Goal: Transaction & Acquisition: Purchase product/service

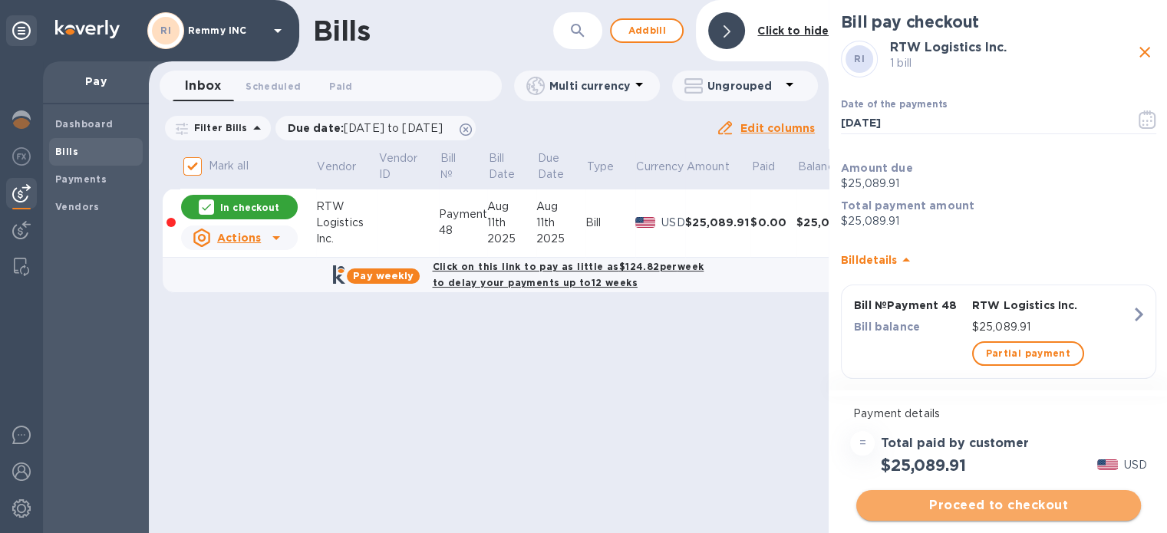
click at [1019, 518] on button "Proceed to checkout" at bounding box center [998, 505] width 285 height 31
type input "08/12/2025"
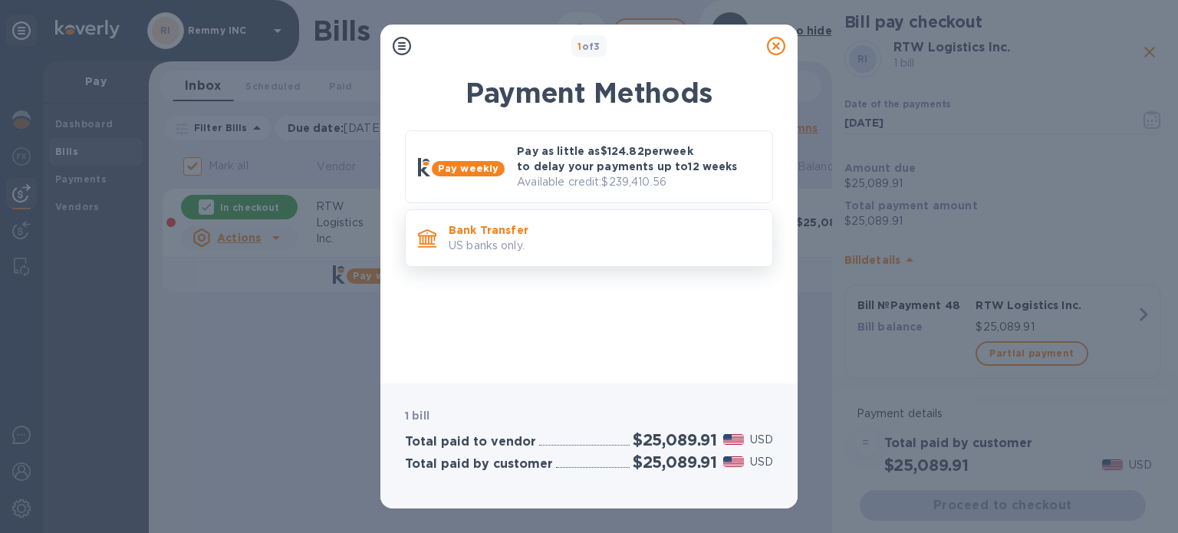
click at [532, 232] on p "Bank Transfer" at bounding box center [604, 229] width 311 height 15
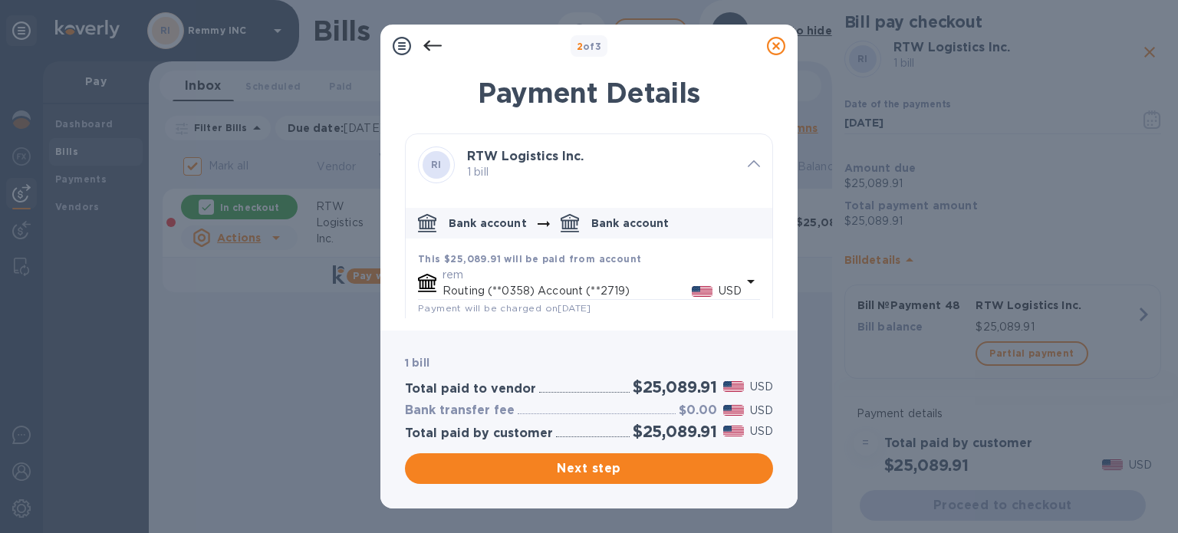
click at [726, 166] on p "1 bill" at bounding box center [601, 172] width 268 height 16
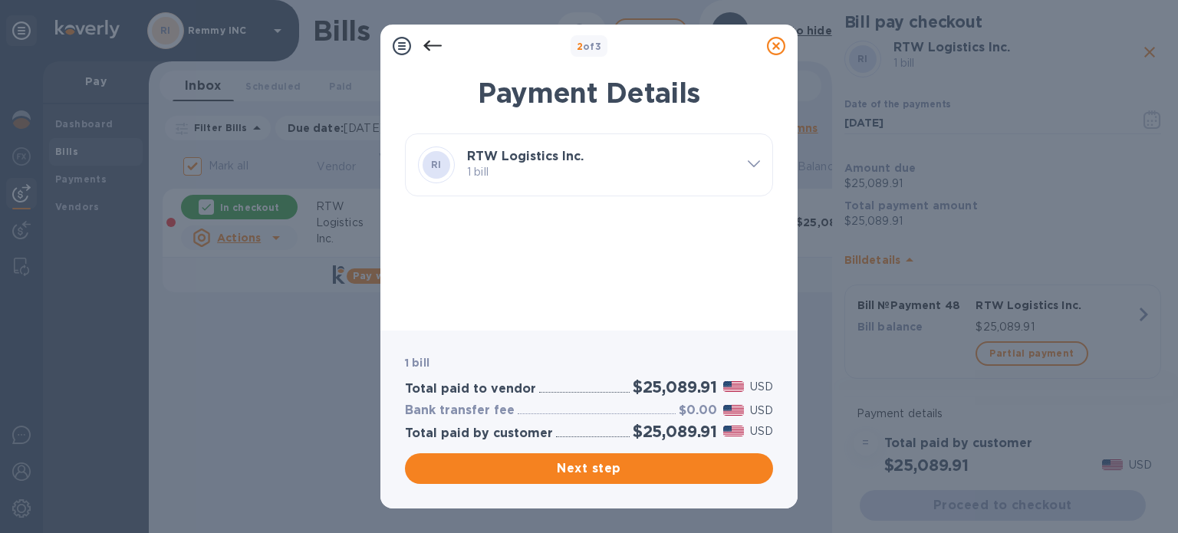
click at [772, 49] on icon at bounding box center [776, 46] width 18 height 18
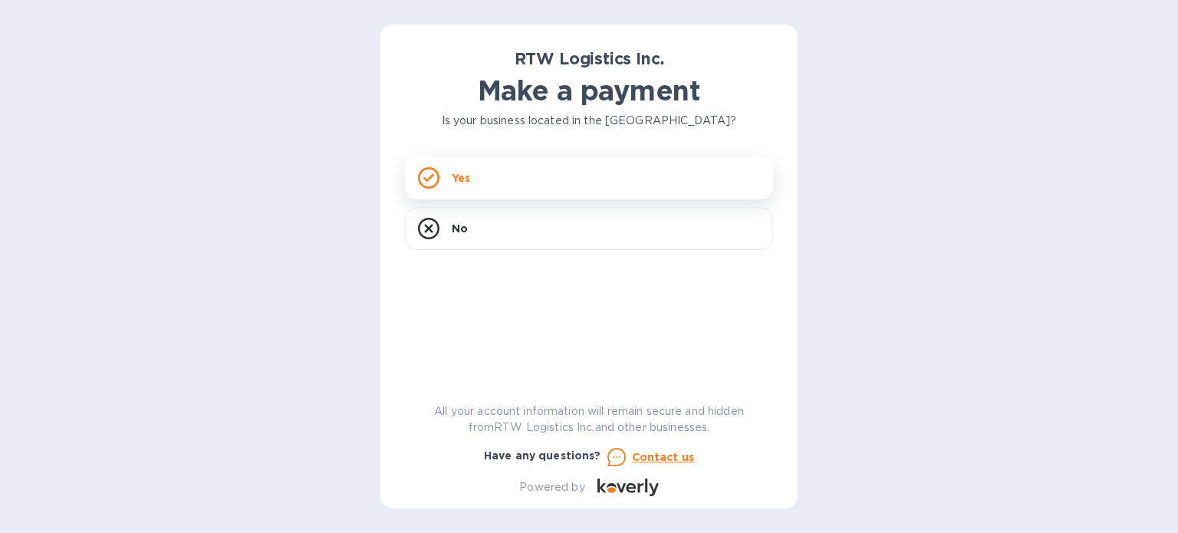
click at [486, 181] on div "Yes" at bounding box center [589, 177] width 368 height 43
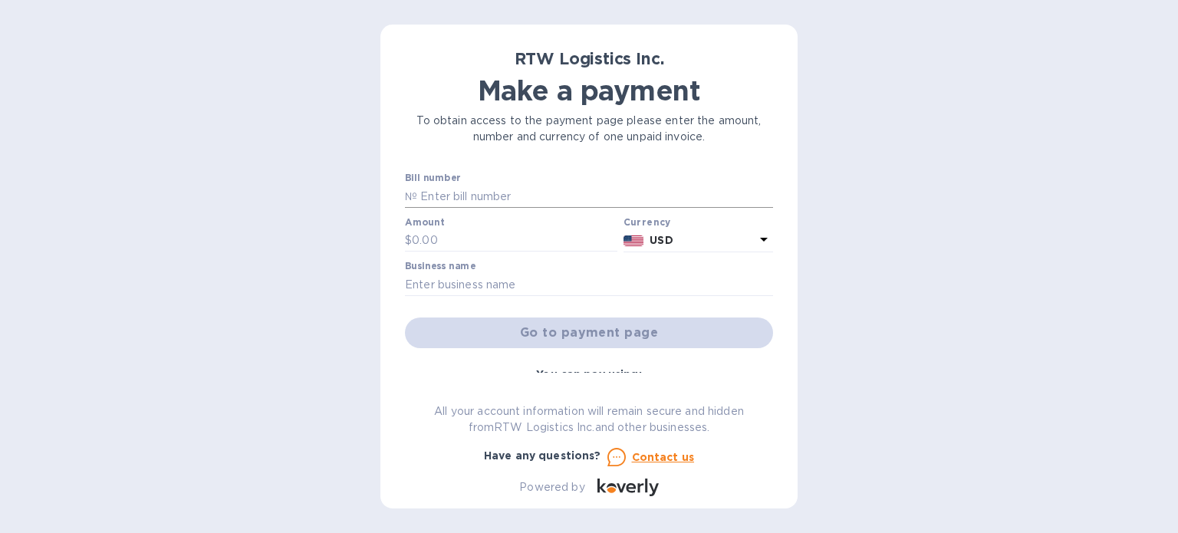
click at [486, 193] on input "text" at bounding box center [595, 196] width 356 height 23
click at [404, 125] on div "To obtain access to the payment page please enter the amount, number and curren…" at bounding box center [589, 129] width 374 height 38
click at [444, 237] on input "text" at bounding box center [515, 240] width 206 height 23
paste input "25,089.91"
type input "25,089.91"
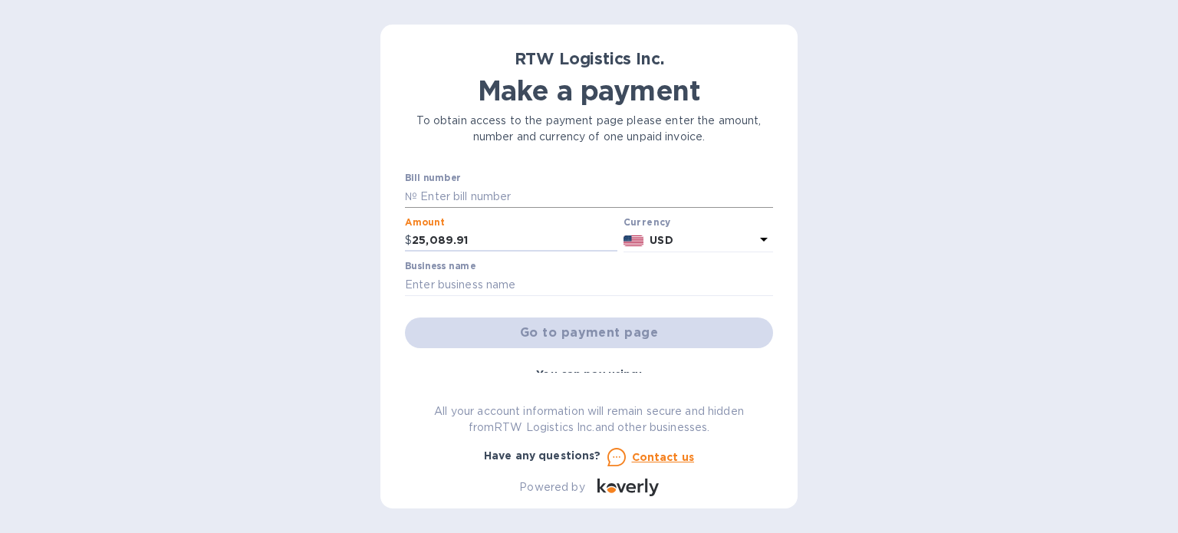
click at [454, 195] on input "text" at bounding box center [595, 196] width 356 height 23
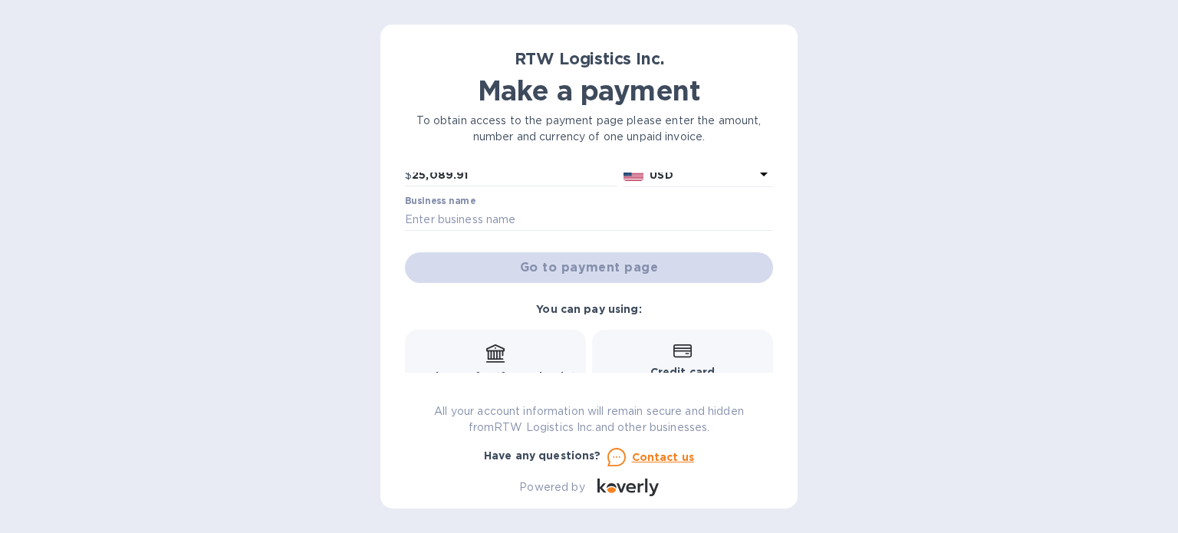
scroll to position [55, 0]
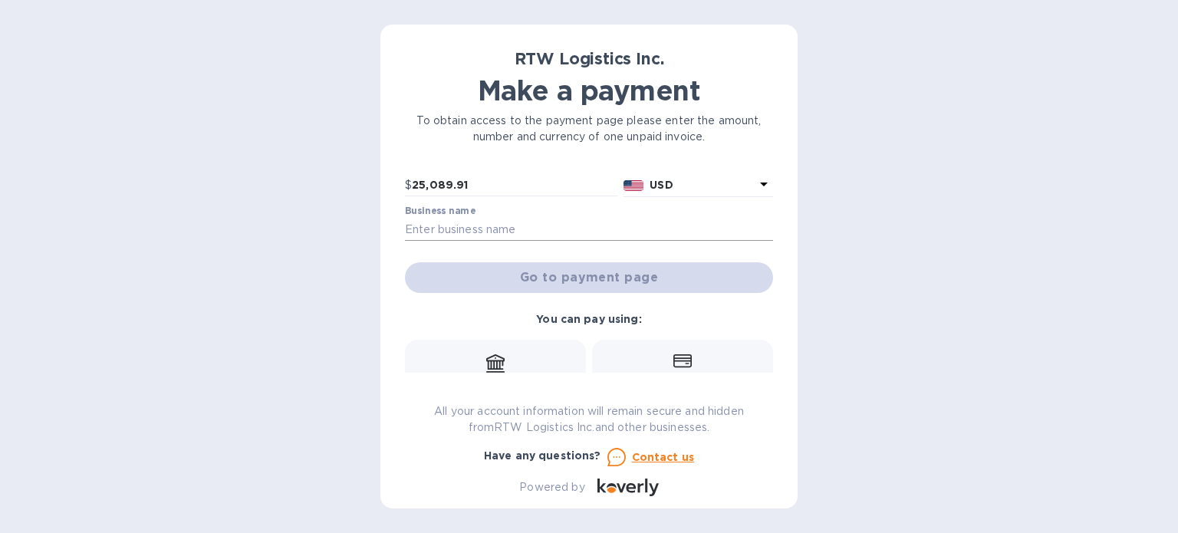
type input "RTW Payment 48"
click at [469, 224] on input "text" at bounding box center [589, 229] width 368 height 23
type input "Remmy INC"
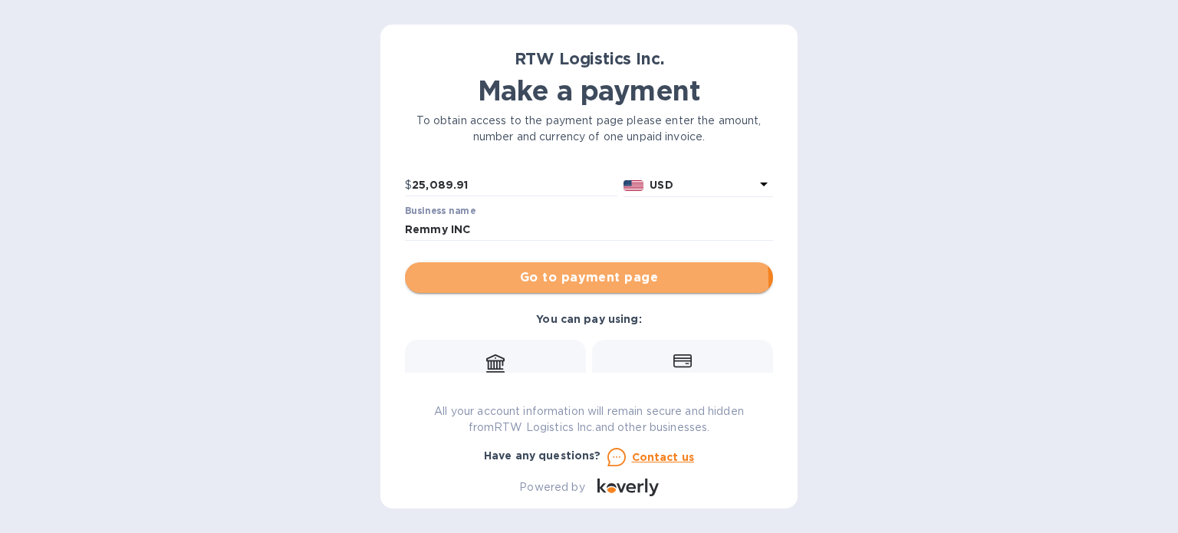
click at [542, 282] on span "Go to payment page" at bounding box center [589, 277] width 344 height 18
